Goal: Task Accomplishment & Management: Complete application form

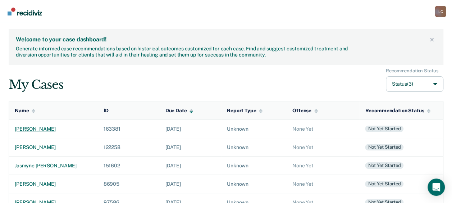
click at [57, 127] on div "[PERSON_NAME]" at bounding box center [53, 129] width 77 height 6
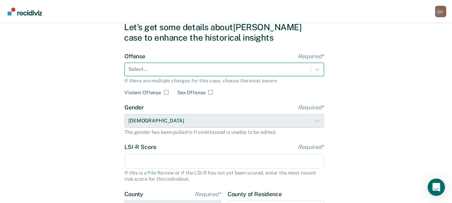
click at [152, 76] on div "Select..." at bounding box center [223, 70] width 199 height 14
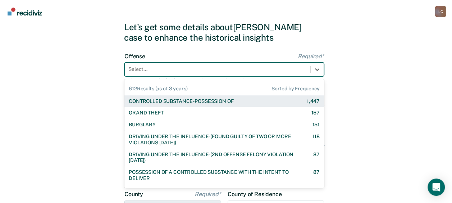
scroll to position [28, 0]
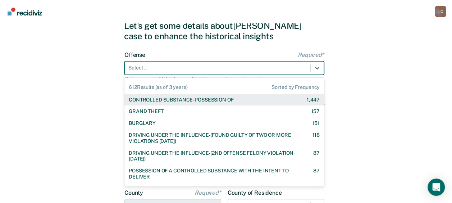
click at [152, 99] on div "CONTROLLED SUBSTANCE-POSSESSION OF" at bounding box center [181, 100] width 105 height 6
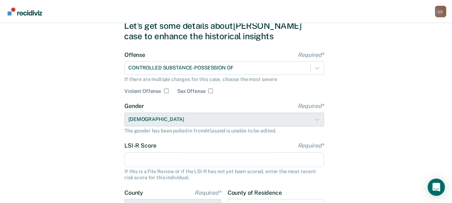
click at [189, 163] on input "LSI-R Score Required*" at bounding box center [223, 159] width 199 height 15
type input "26"
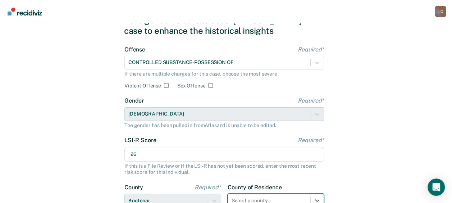
scroll to position [144, 0]
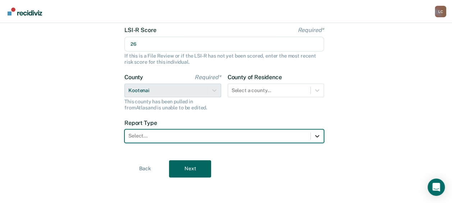
click at [313, 134] on icon at bounding box center [316, 135] width 7 height 7
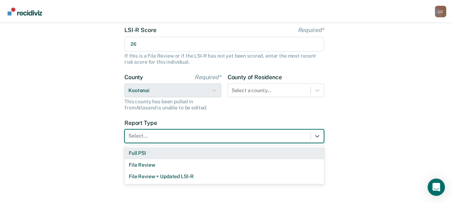
click at [279, 152] on div "Full PSI" at bounding box center [223, 153] width 199 height 12
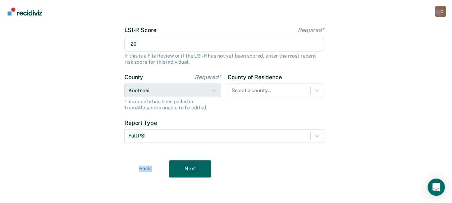
drag, startPoint x: 279, startPoint y: 152, endPoint x: 186, endPoint y: 163, distance: 93.4
click at [186, 163] on div "Let's get some details about [PERSON_NAME] case to enhance the historical insig…" at bounding box center [226, 41] width 204 height 307
click at [186, 163] on button "Next" at bounding box center [190, 168] width 42 height 17
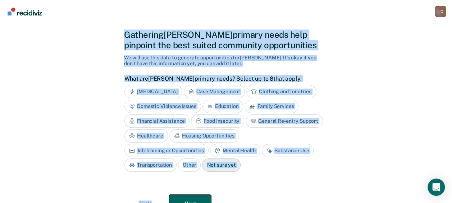
scroll to position [0, 0]
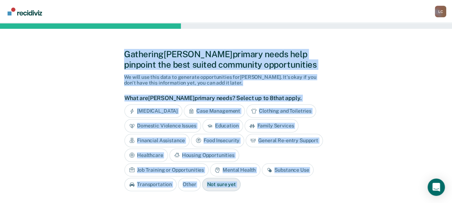
click at [425, 48] on div "Gathering [PERSON_NAME] primary needs help pinpoint the best suited community o…" at bounding box center [226, 140] width 452 height 234
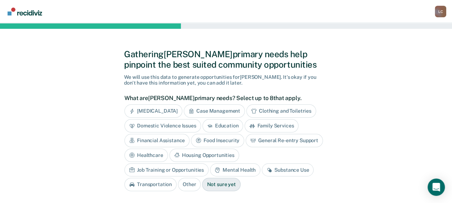
click at [156, 107] on div "[MEDICAL_DATA]" at bounding box center [153, 110] width 58 height 13
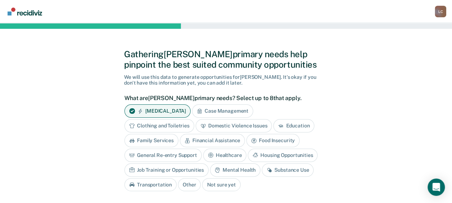
click at [215, 122] on div "Domestic Violence Issues" at bounding box center [234, 125] width 77 height 13
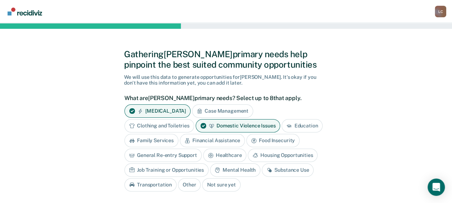
click at [284, 168] on div "Substance Use" at bounding box center [288, 169] width 52 height 13
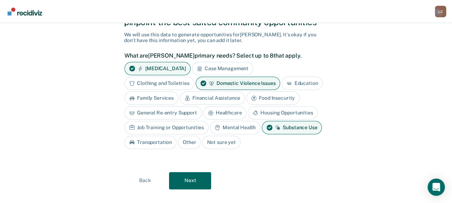
scroll to position [53, 0]
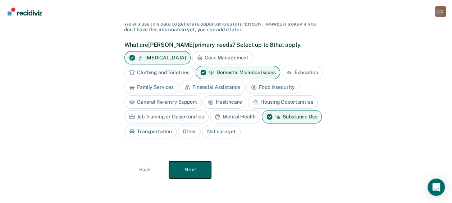
click at [198, 166] on button "Next" at bounding box center [190, 169] width 42 height 17
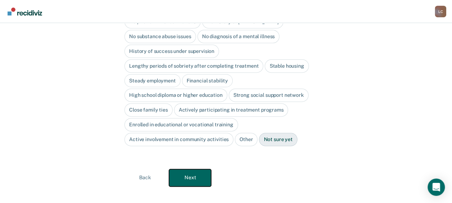
click at [193, 173] on button "Next" at bounding box center [190, 177] width 42 height 17
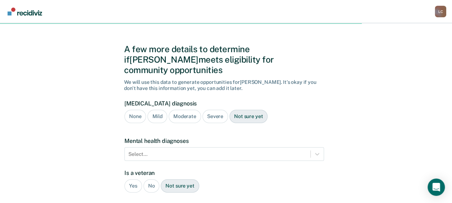
scroll to position [17, 0]
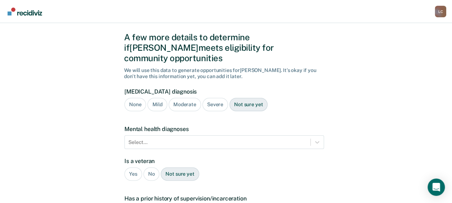
click at [246, 98] on div "Not sure yet" at bounding box center [248, 104] width 38 height 13
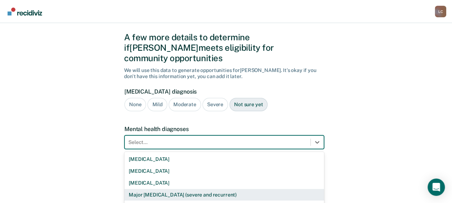
scroll to position [66, 0]
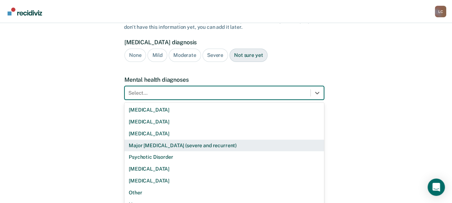
click at [221, 100] on div "9 results available. Use Up and Down to choose options, press Enter to select t…" at bounding box center [223, 93] width 199 height 14
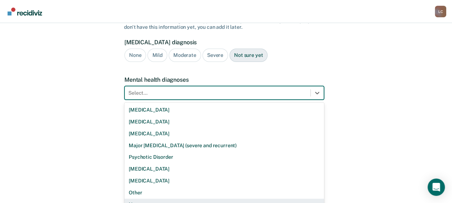
click at [171, 198] on div "None" at bounding box center [223, 204] width 199 height 12
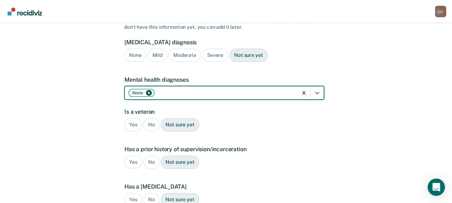
click at [150, 118] on div "No" at bounding box center [151, 124] width 16 height 13
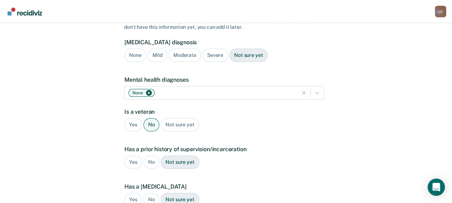
click at [130, 155] on div "Yes" at bounding box center [133, 161] width 18 height 13
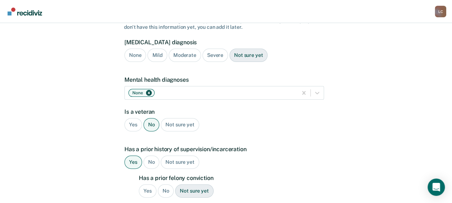
click at [148, 184] on div "Yes" at bounding box center [148, 190] width 18 height 13
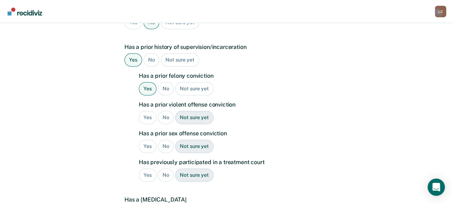
scroll to position [169, 0]
click at [145, 110] on div "Yes" at bounding box center [148, 116] width 18 height 13
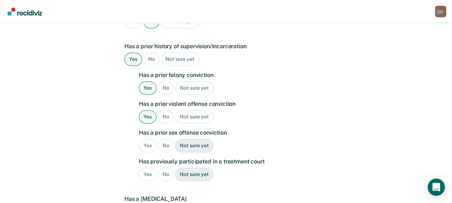
click at [163, 139] on div "No" at bounding box center [166, 145] width 16 height 13
click at [164, 167] on div "No" at bounding box center [166, 173] width 16 height 13
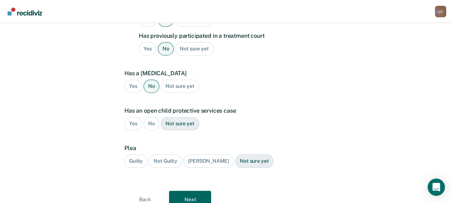
scroll to position [295, 0]
click at [150, 116] on div "No" at bounding box center [151, 122] width 16 height 13
click at [135, 154] on div "Guilty" at bounding box center [135, 160] width 23 height 13
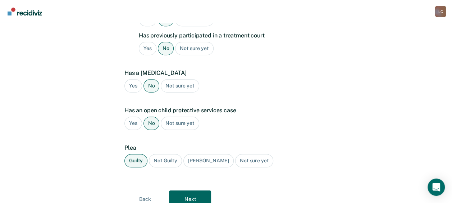
click at [134, 116] on div "Yes" at bounding box center [133, 122] width 18 height 13
click at [193, 190] on button "Next" at bounding box center [190, 198] width 42 height 17
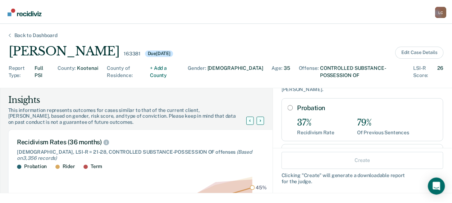
scroll to position [31, 0]
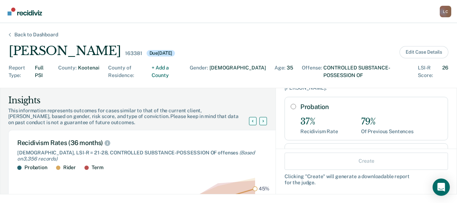
click at [291, 104] on input "Probation" at bounding box center [293, 107] width 5 height 6
radio input "true"
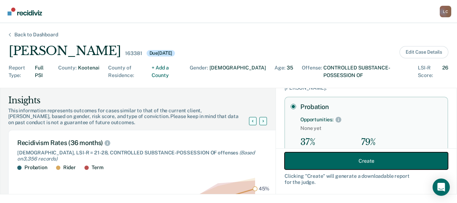
click at [358, 160] on button "Create" at bounding box center [367, 160] width 164 height 17
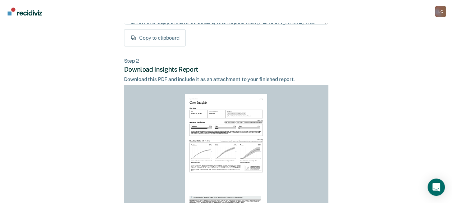
scroll to position [207, 0]
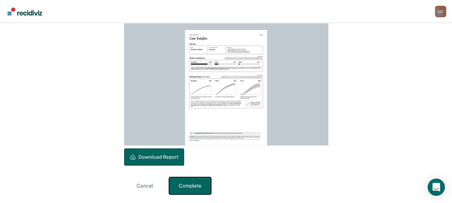
click at [193, 190] on button "Complete" at bounding box center [190, 185] width 42 height 17
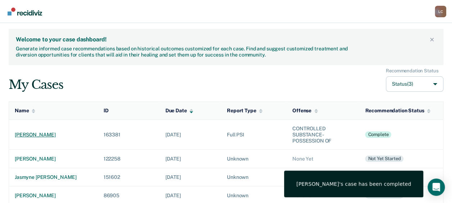
click at [57, 132] on div "[PERSON_NAME]" at bounding box center [53, 135] width 77 height 6
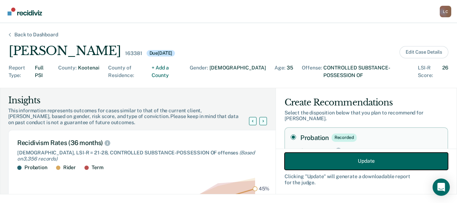
click at [351, 160] on button "Update" at bounding box center [367, 160] width 164 height 17
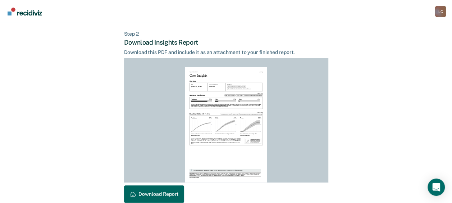
scroll to position [207, 0]
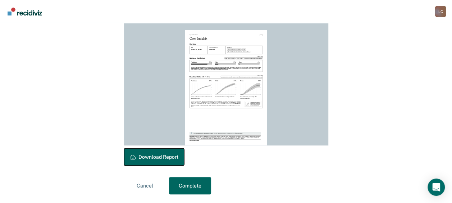
click at [170, 152] on button "Download Report" at bounding box center [154, 156] width 60 height 17
